Goal: Task Accomplishment & Management: Check status

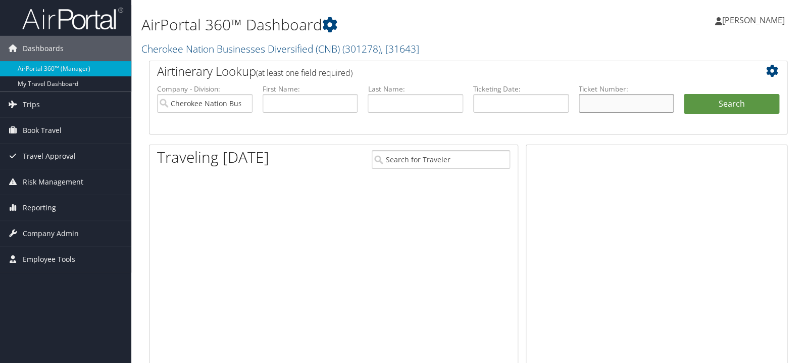
click at [602, 106] on input "text" at bounding box center [626, 103] width 95 height 19
paste input "89008977418093"
type input "8900897741809"
click at [684, 94] on button "Search" at bounding box center [731, 104] width 95 height 20
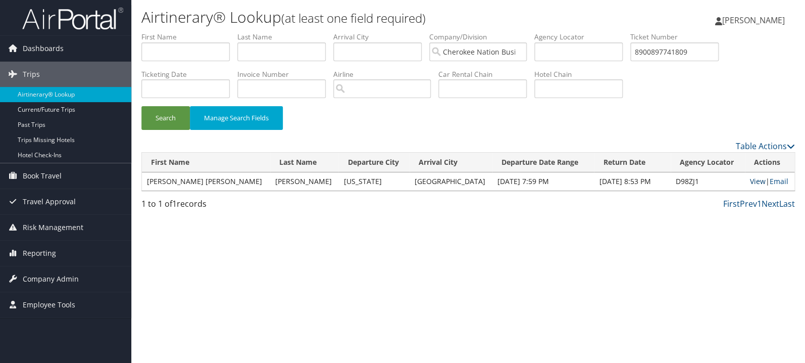
click at [750, 181] on link "View" at bounding box center [758, 181] width 16 height 10
click at [676, 51] on input "8900897741809" at bounding box center [674, 51] width 88 height 19
paste input "065621"
type input "8900897706562"
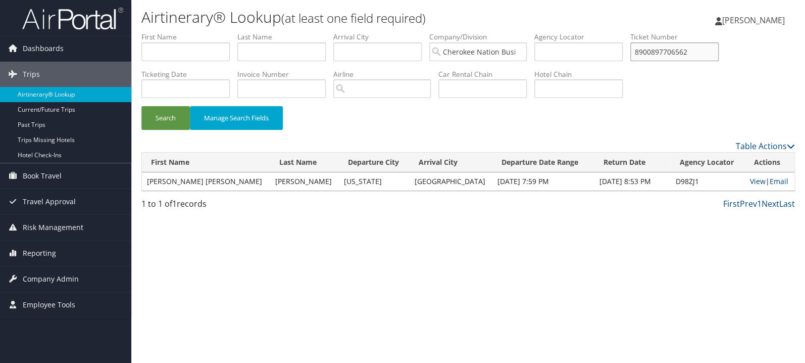
click at [141, 106] on button "Search" at bounding box center [165, 118] width 48 height 24
click at [748, 178] on link "View" at bounding box center [756, 181] width 16 height 10
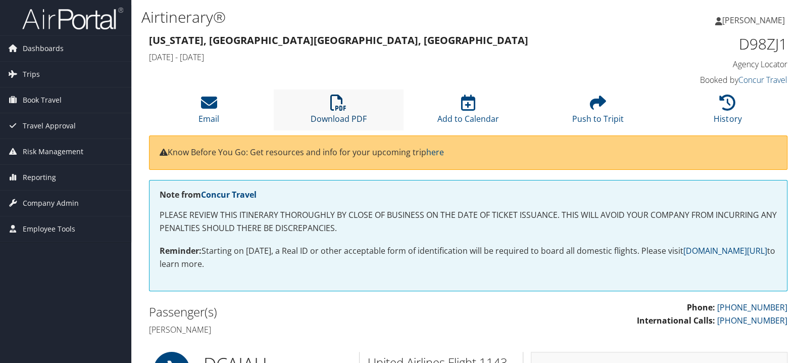
click at [334, 96] on icon at bounding box center [338, 102] width 16 height 16
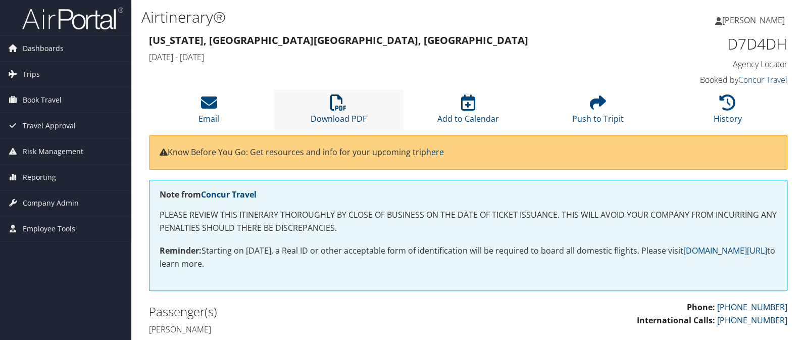
click at [335, 109] on icon at bounding box center [338, 102] width 16 height 16
